Goal: Check status: Check status

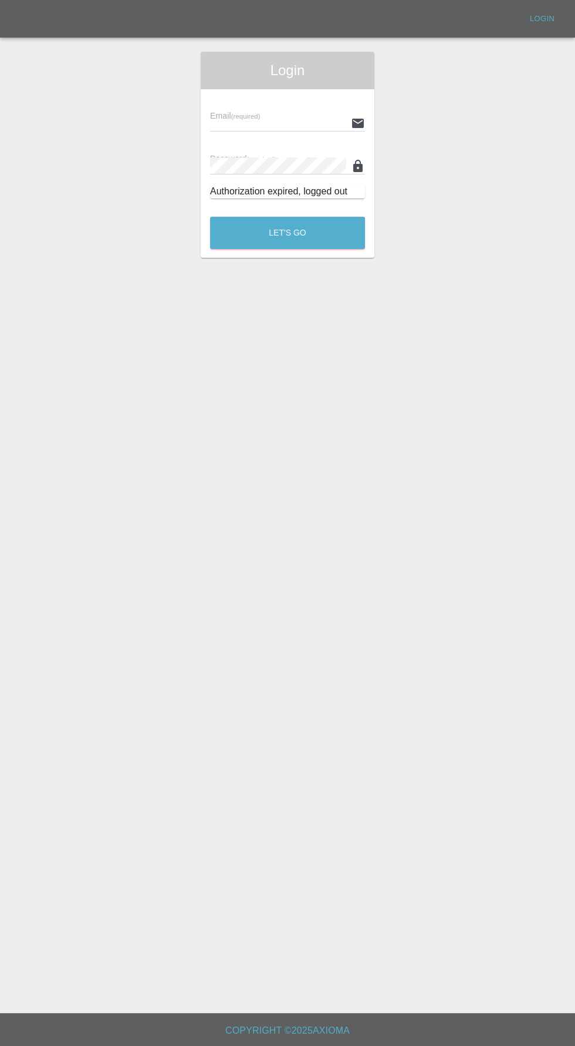
click at [232, 119] on input "text" at bounding box center [278, 122] width 136 height 17
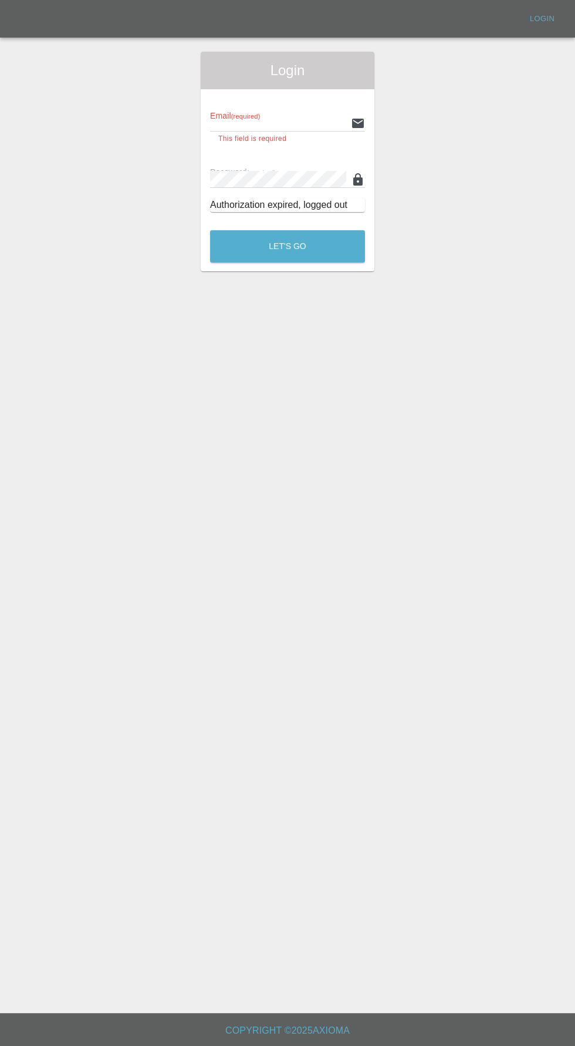
type input "[EMAIL_ADDRESS][DOMAIN_NAME]"
click at [210, 230] on button "Let's Go" at bounding box center [287, 246] width 155 height 32
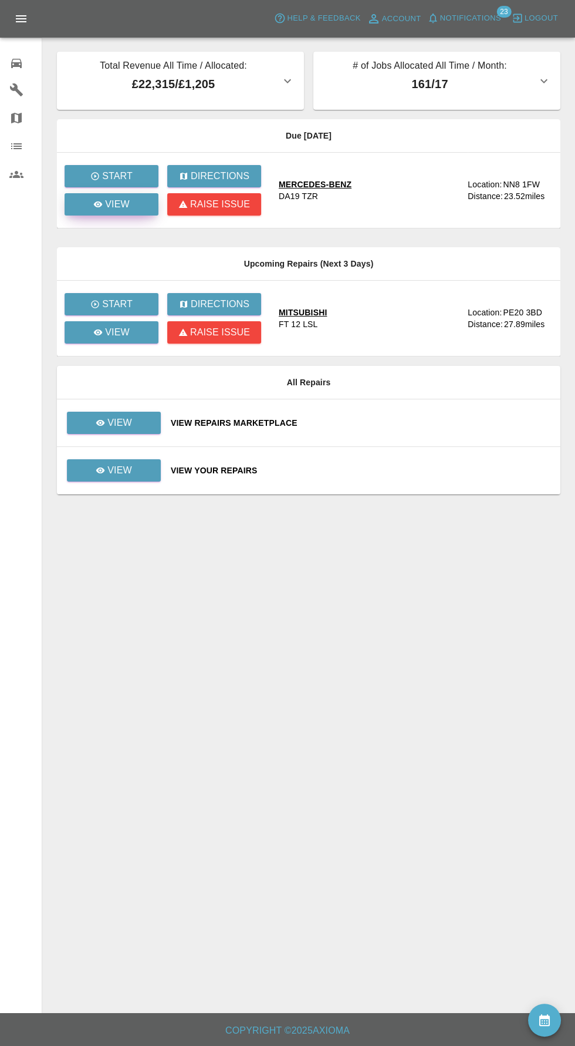
click at [98, 209] on div "View" at bounding box center [111, 204] width 36 height 14
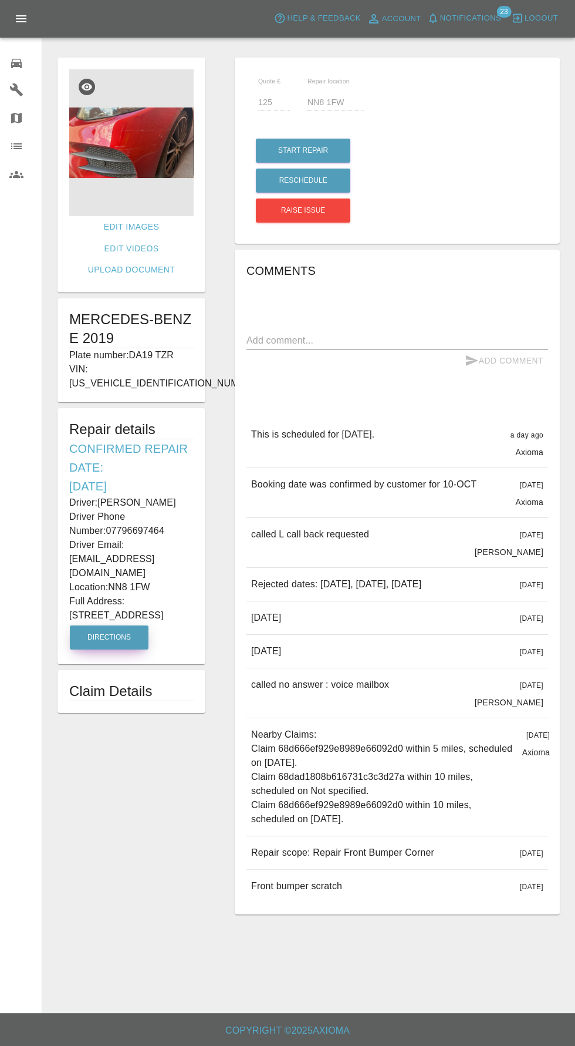
click at [111, 625] on button "Directions" at bounding box center [109, 637] width 79 height 24
